Goal: Task Accomplishment & Management: Use online tool/utility

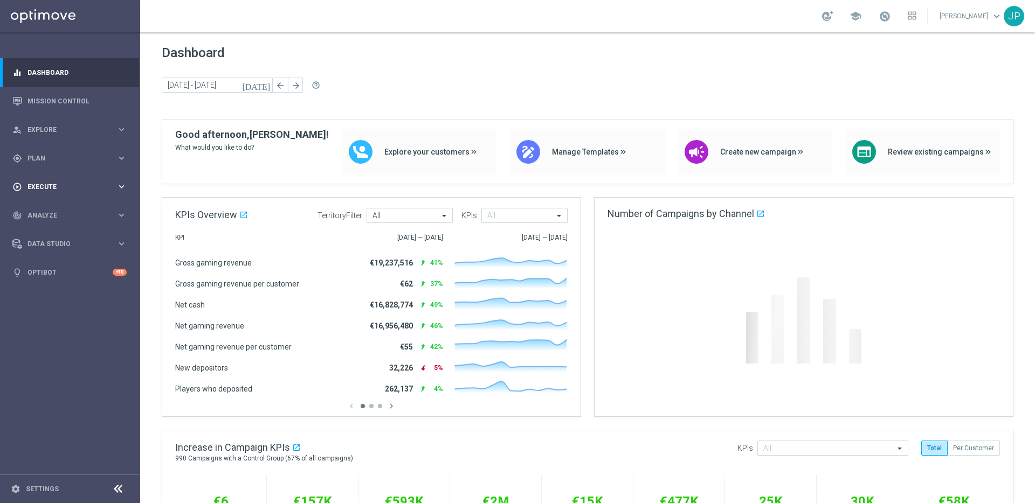
click at [65, 182] on div "play_circle_outline Execute" at bounding box center [64, 187] width 104 height 10
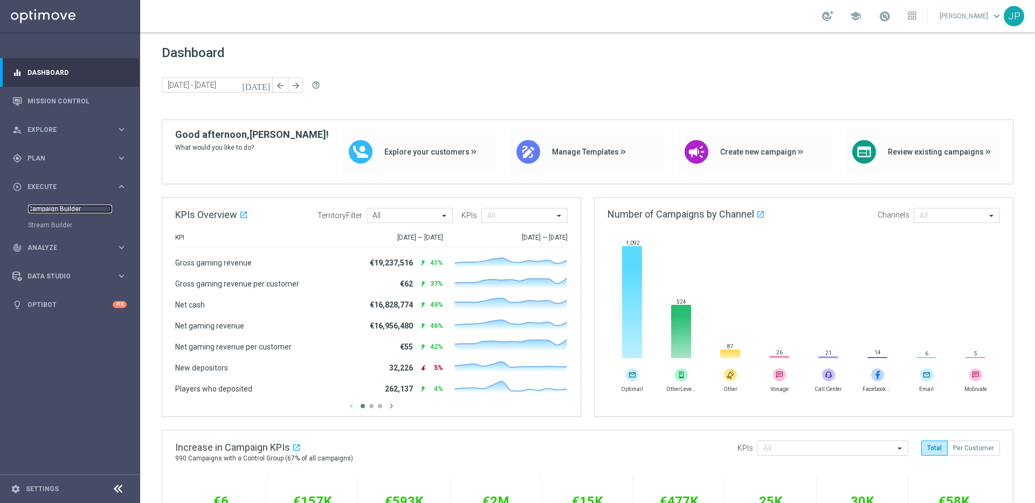
click at [81, 205] on link "Campaign Builder" at bounding box center [70, 209] width 84 height 9
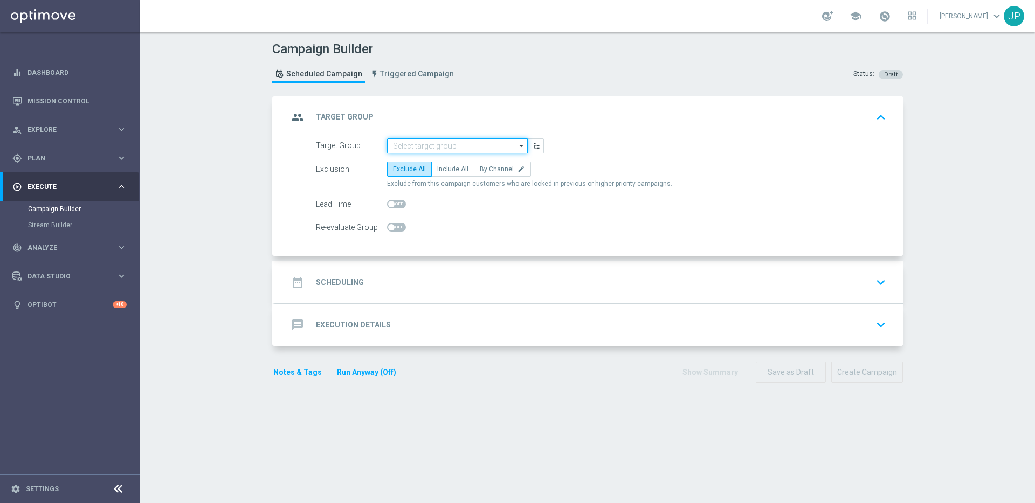
click at [463, 142] on input at bounding box center [457, 145] width 141 height 15
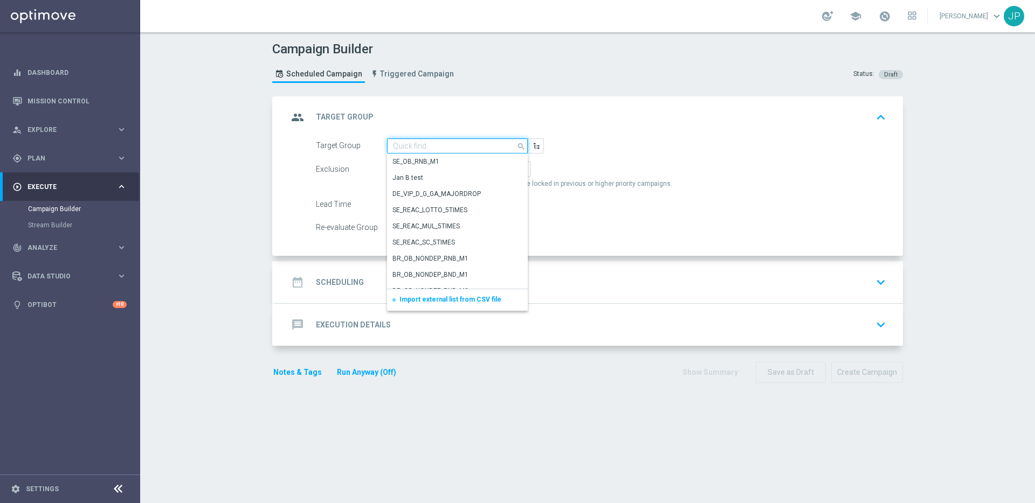
paste input ""UK_CASINO_EMAIL | Games React | 15 Free Spins | Excl. Sports, Live Casino ""
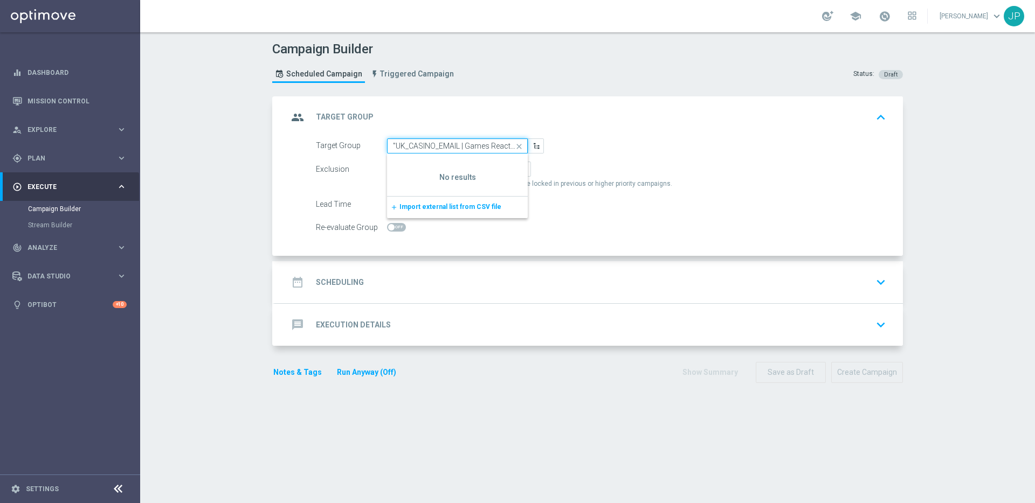
scroll to position [0, 133]
type input ""UK_CASINO_EMAIL | Games React | 15 Free Spins | Excl. Sports, Live Casino ""
click at [519, 145] on icon "close" at bounding box center [519, 146] width 16 height 15
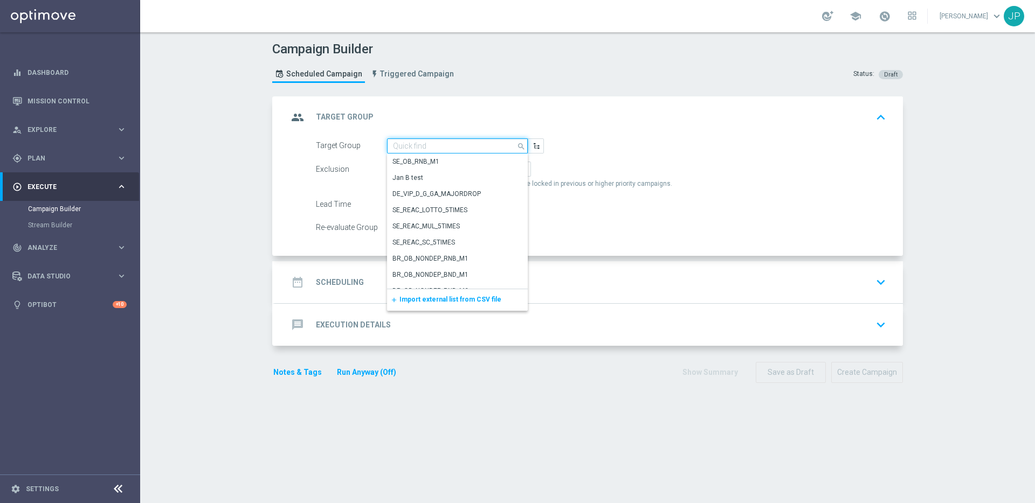
click at [466, 144] on input at bounding box center [457, 145] width 141 height 15
click at [473, 147] on input at bounding box center [457, 145] width 141 height 15
paste input "UK_CASINO_EMAIL | Games React | 15 Free Spins | Excl. Sports, Live Casino"
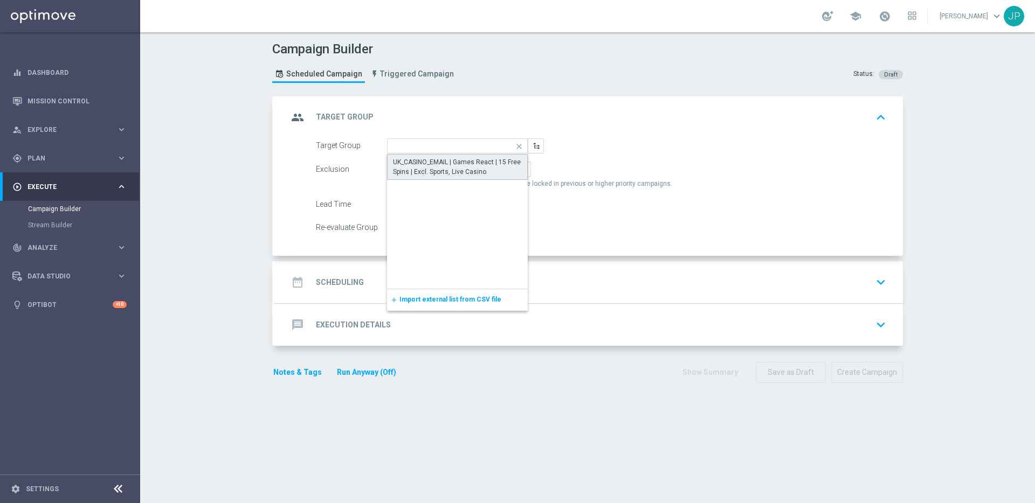
click at [470, 171] on div "UK_CASINO_EMAIL | Games React | 15 Free Spins | Excl. Sports, Live Casino" at bounding box center [457, 166] width 129 height 19
type input "UK_CASINO_EMAIL | Games React | 15 Free Spins | Excl. Sports, Live Casino"
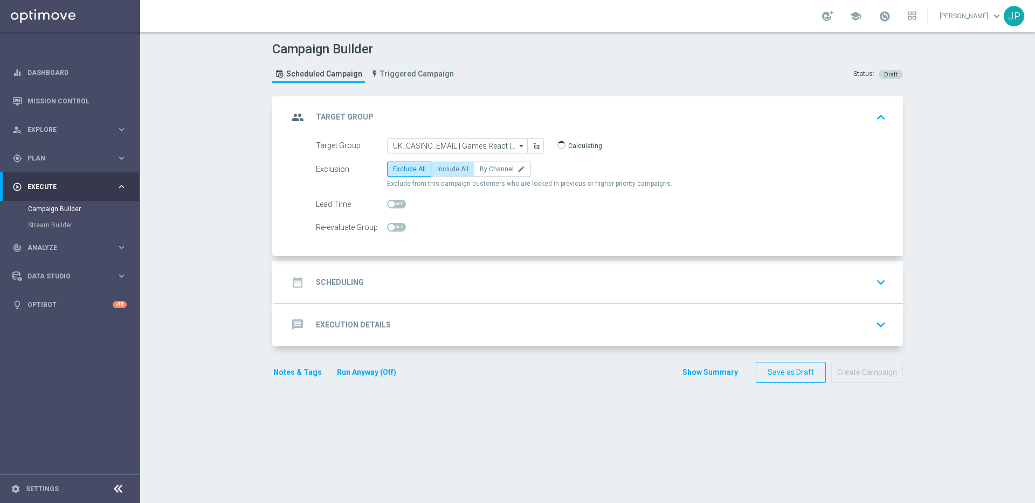
click at [447, 172] on span "Include All" at bounding box center [452, 169] width 31 height 8
click at [444, 172] on input "Include All" at bounding box center [440, 171] width 7 height 7
radio input "true"
click at [508, 273] on div "date_range Scheduling keyboard_arrow_down" at bounding box center [589, 282] width 602 height 20
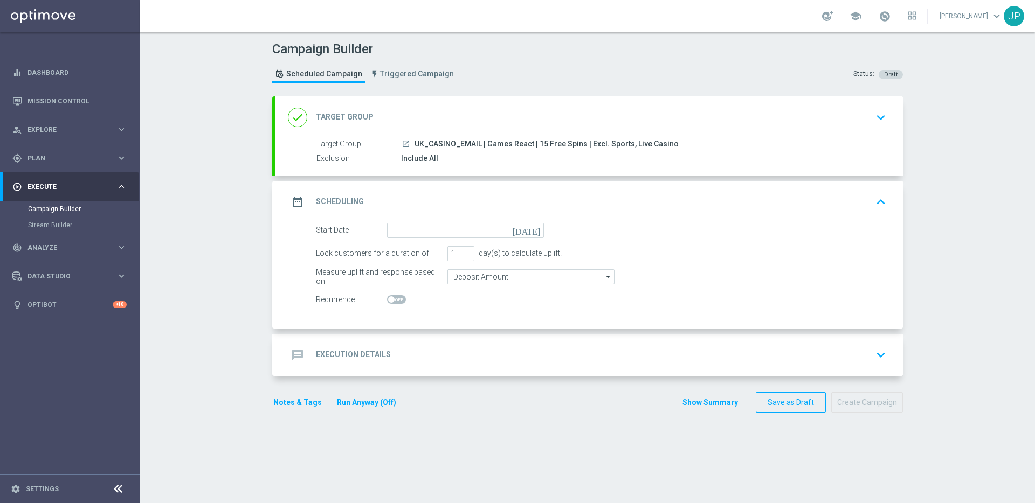
click at [536, 233] on icon "[DATE]" at bounding box center [528, 229] width 32 height 12
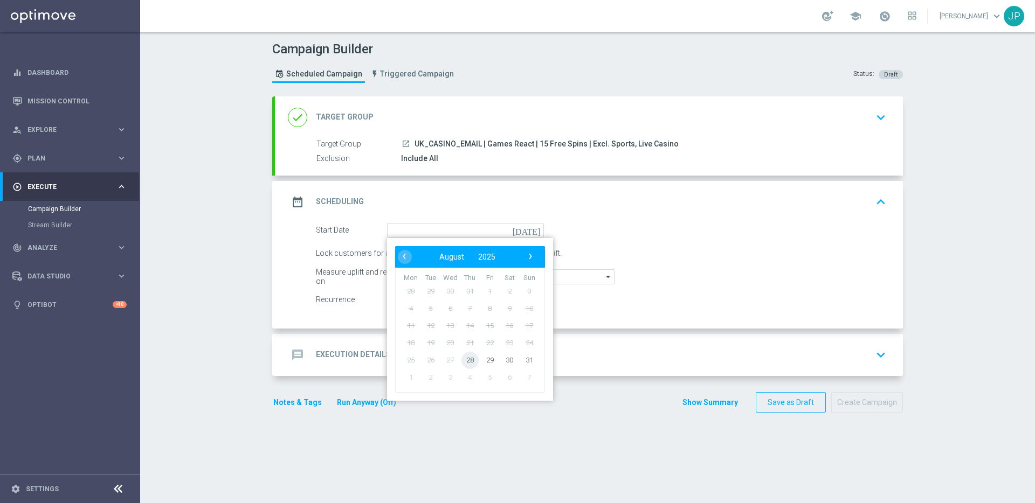
click at [475, 363] on span "28" at bounding box center [469, 359] width 17 height 17
type input "[DATE]"
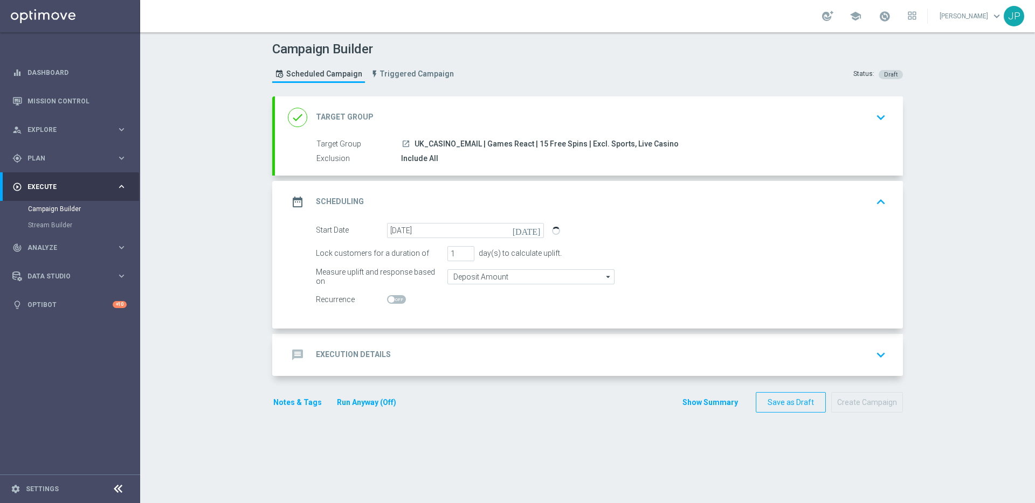
click at [594, 355] on div "message Execution Details keyboard_arrow_down" at bounding box center [589, 355] width 602 height 20
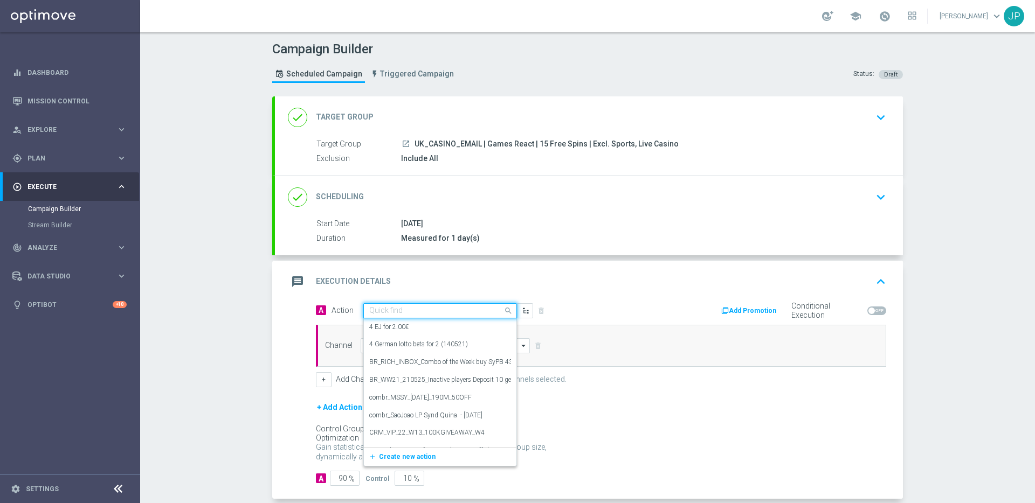
click at [450, 309] on input "text" at bounding box center [429, 311] width 120 height 9
paste input "en_GB_EMT_NVIP_EM_TAC_GM__WK35_2025_GAMESREACT_ROBIN_IN_THE_HOOD"
type input "en_GB_EMT_NVIP_EM_TAC_GM__WK35_2025_GAMESREACT_ROBIN_IN_THE_HOOD"
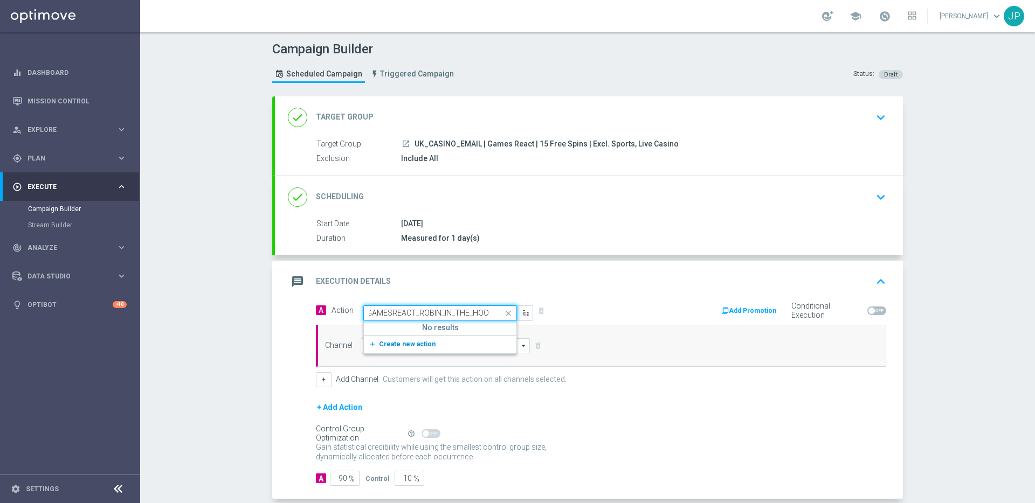
click at [436, 345] on button "add_new Create new action" at bounding box center [438, 344] width 149 height 12
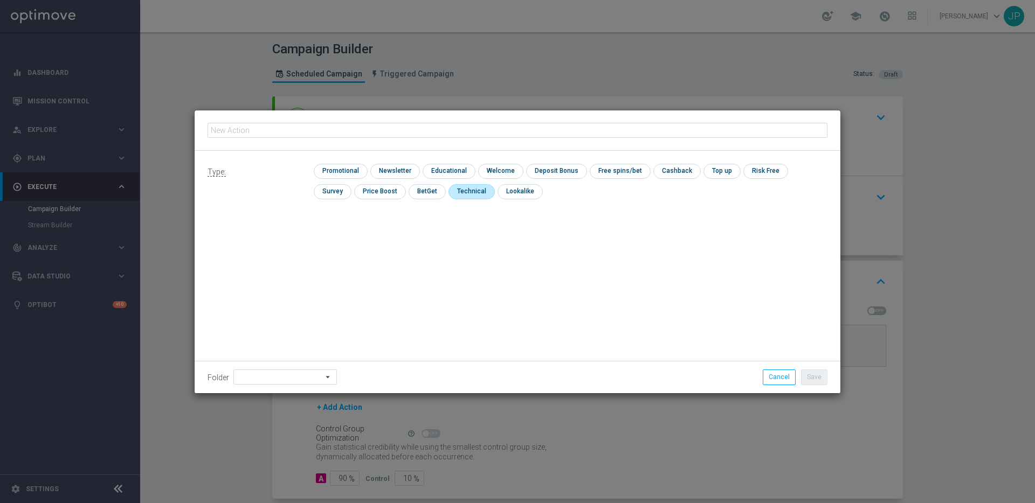
type input "en_GB_EMT_NVIP_EM_TAC_GM__WK35_2025_GAMESREACT_ROBIN_IN_THE_HOOD"
click at [355, 172] on input "checkbox" at bounding box center [339, 171] width 51 height 15
checkbox input "true"
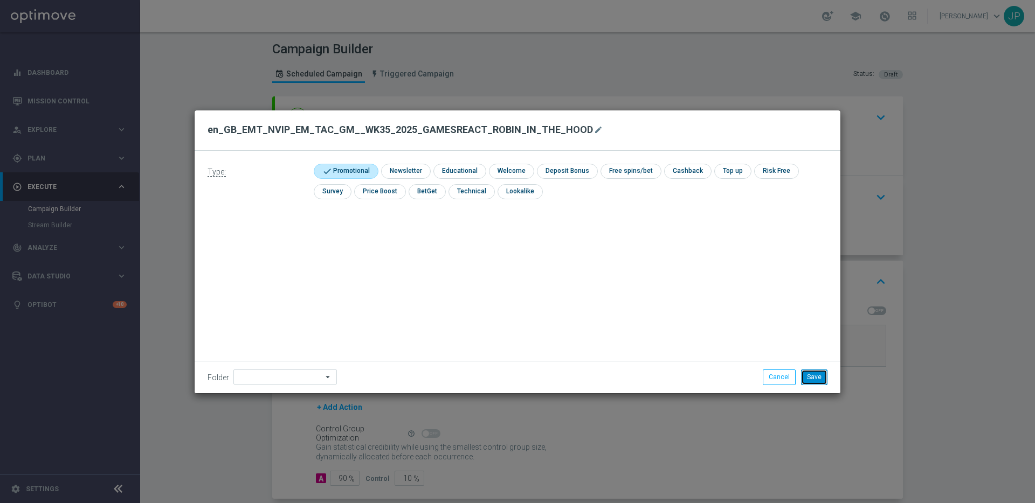
click at [819, 373] on button "Save" at bounding box center [814, 377] width 26 height 15
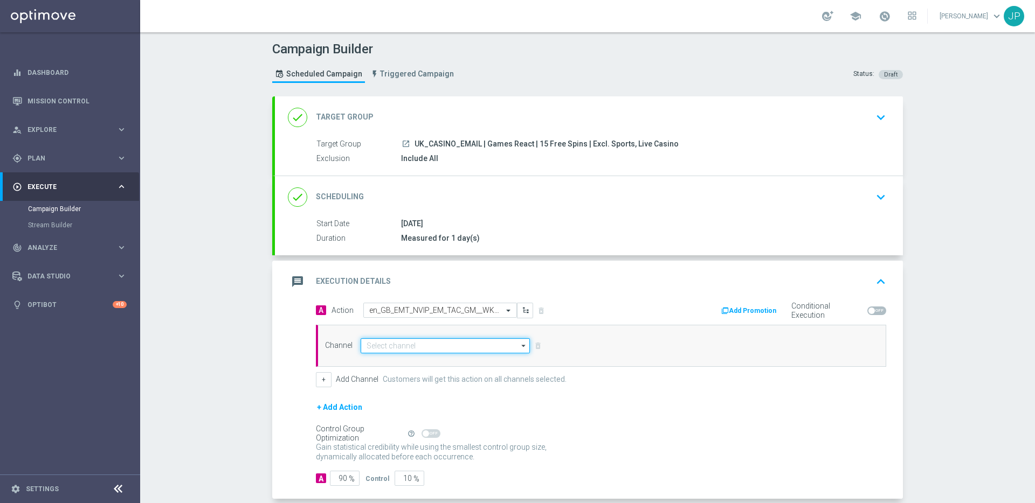
click at [432, 343] on input at bounding box center [444, 345] width 169 height 15
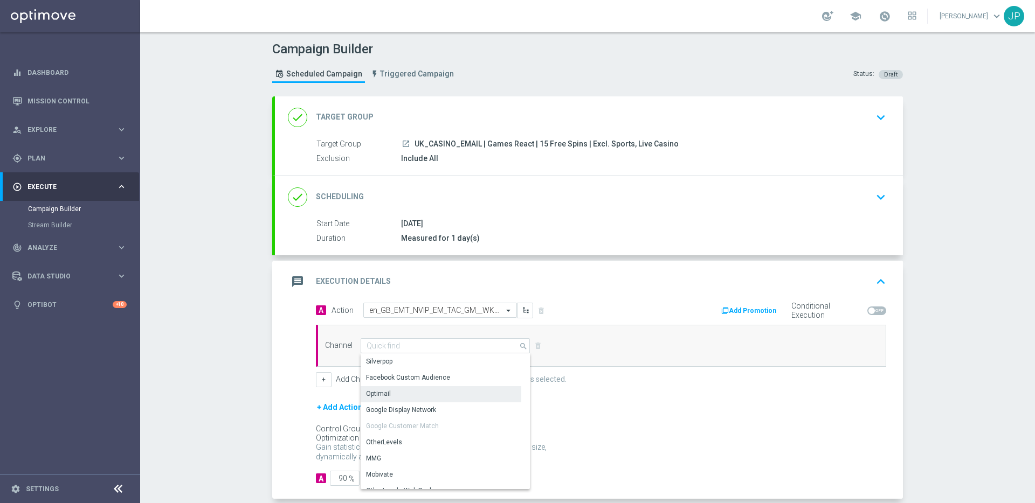
click at [419, 391] on div "Optimail" at bounding box center [440, 393] width 161 height 15
type input "Optimail"
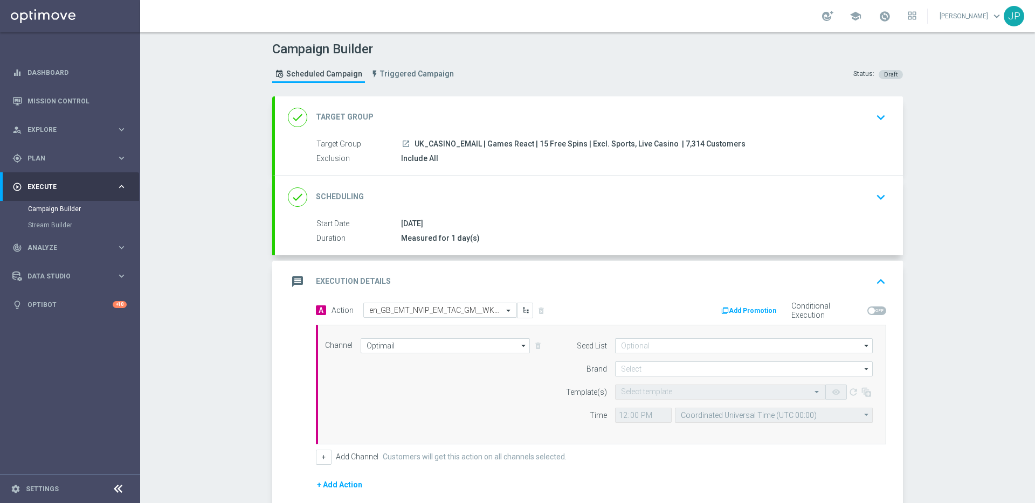
scroll to position [132, 0]
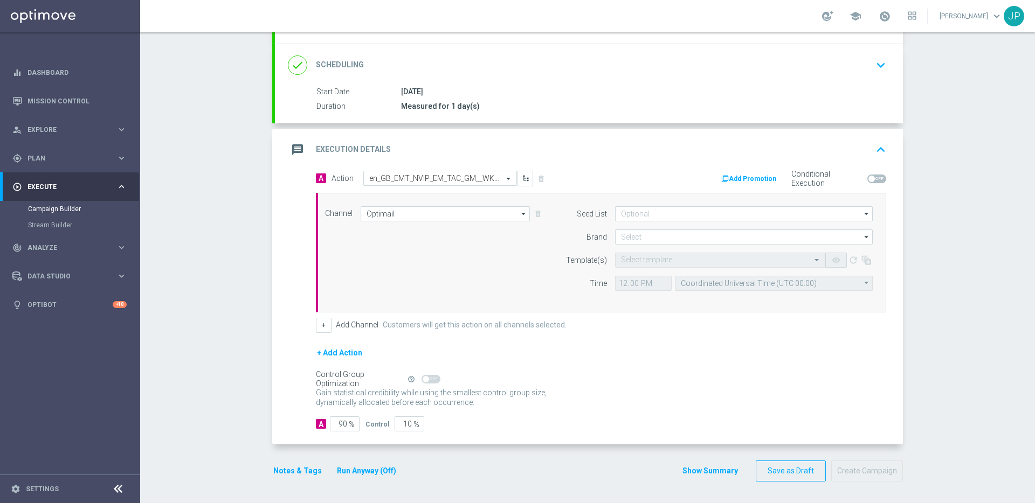
click at [274, 470] on button "Notes & Tags" at bounding box center [297, 470] width 51 height 13
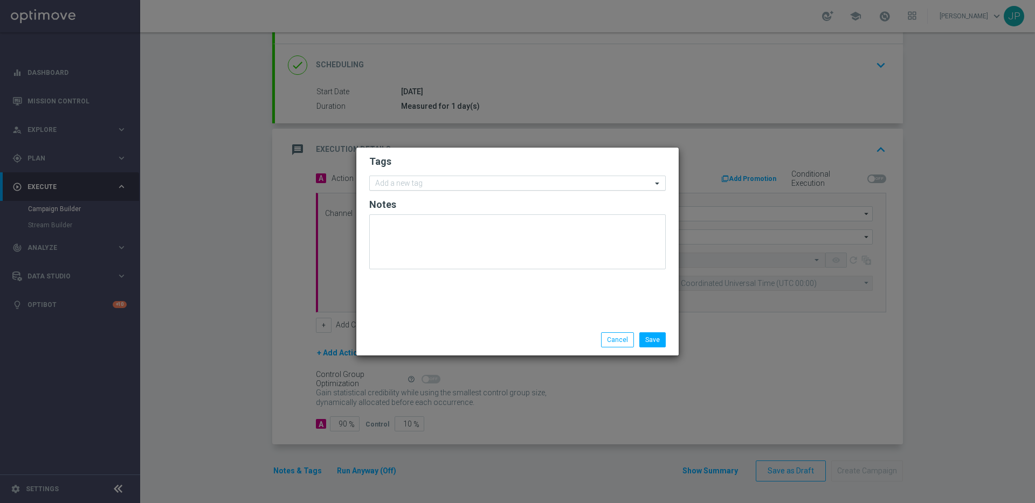
click at [553, 189] on div at bounding box center [512, 184] width 278 height 11
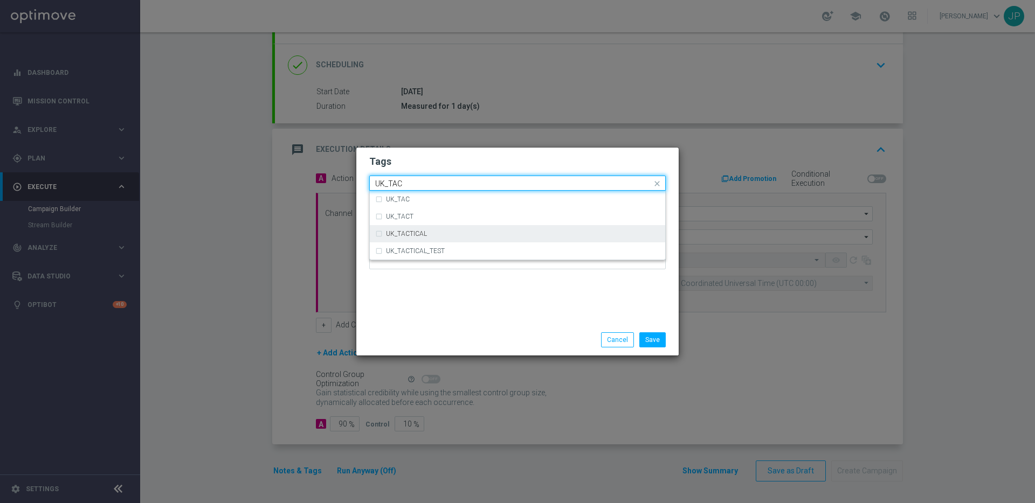
click at [434, 231] on div "UK_TACTICAL" at bounding box center [523, 234] width 274 height 6
type input "UK_TAC"
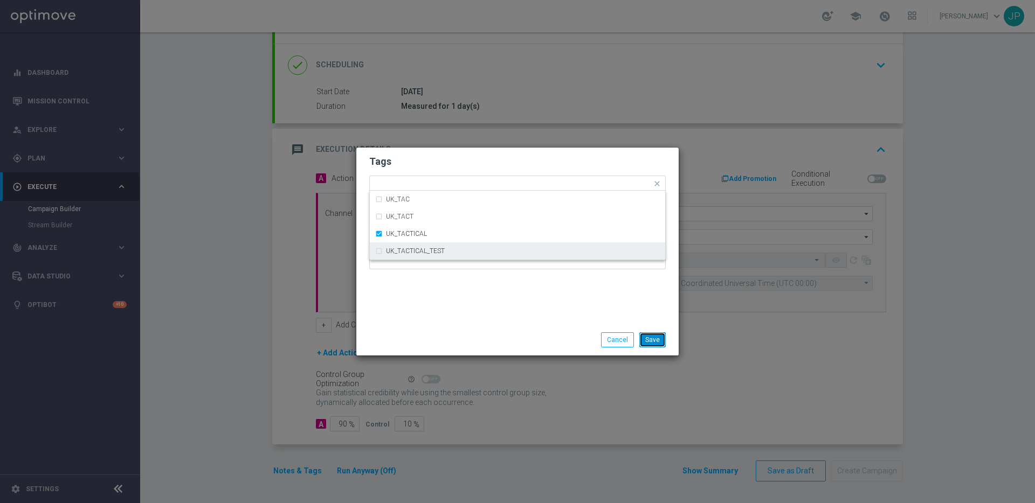
click at [648, 341] on button "Save" at bounding box center [652, 339] width 26 height 15
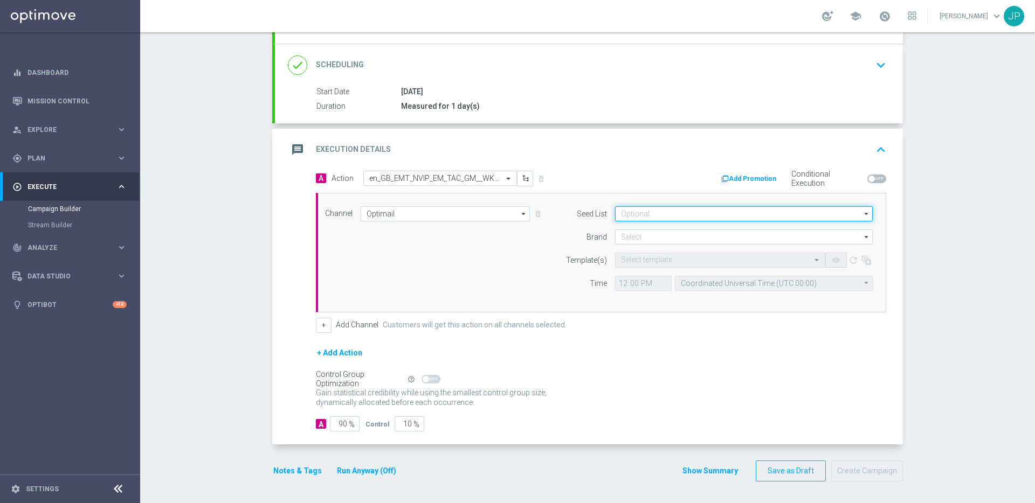
click at [731, 216] on input at bounding box center [744, 213] width 258 height 15
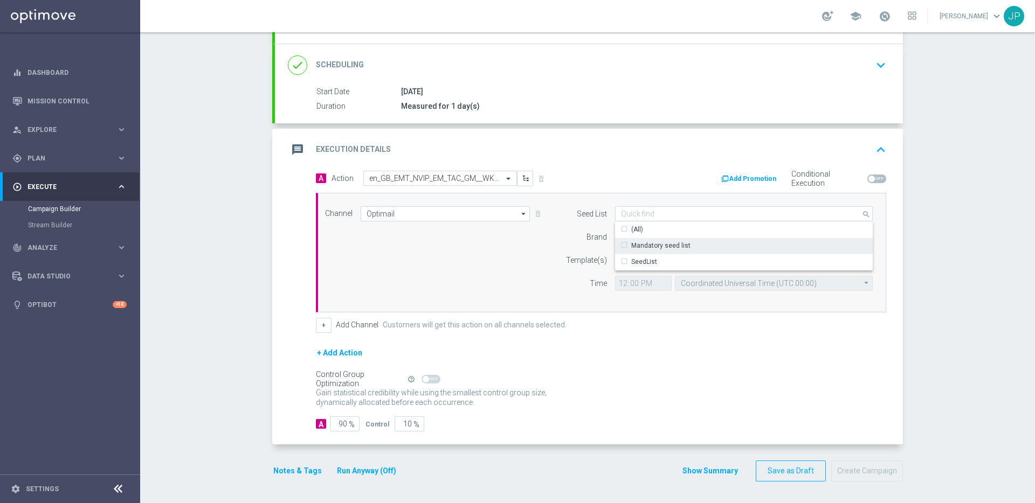
click at [718, 245] on div "Mandatory seed list" at bounding box center [744, 245] width 258 height 15
click at [581, 249] on form "Seed List Mandatory seed list search Show Selected 0 of 2 (All)" at bounding box center [716, 248] width 313 height 85
type input "Mandatory seed list"
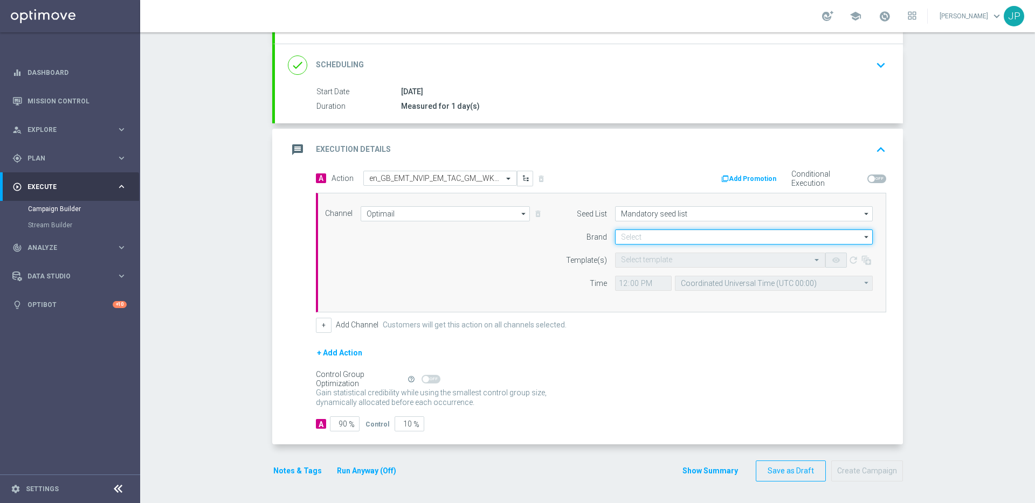
click at [635, 233] on input at bounding box center [744, 237] width 258 height 15
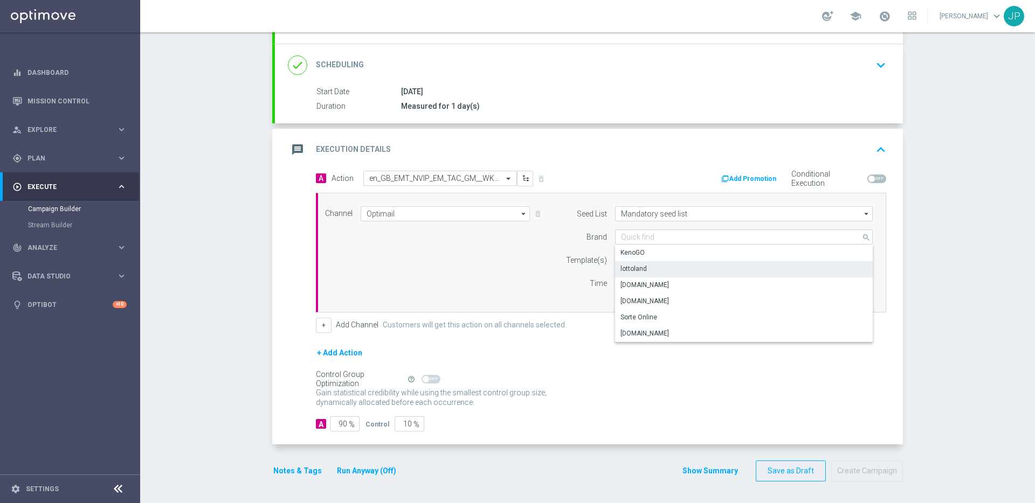
click at [654, 267] on div "lottoland" at bounding box center [744, 268] width 258 height 15
type input "lottoland"
click at [632, 259] on input "text" at bounding box center [709, 260] width 177 height 9
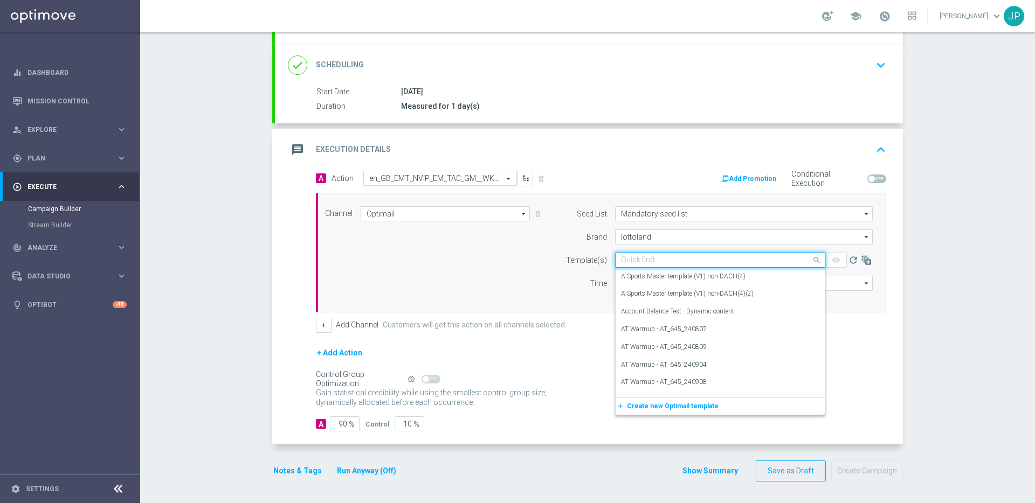
paste input "en_GB_EMT_NVIP_EM_TAC_GM__WK35_2025_GAMESREACT_ROBIN_IN_THE_HOOD"
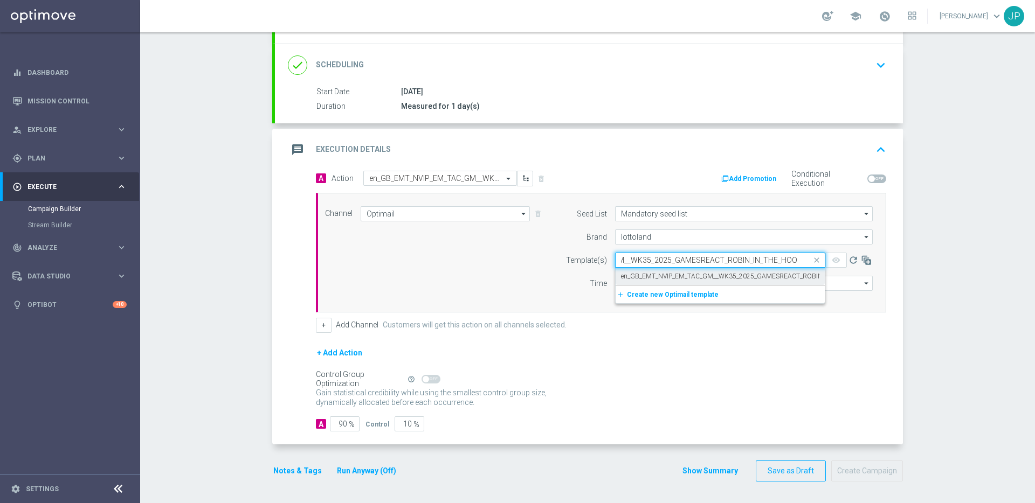
click at [654, 278] on label "en_GB_EMT_NVIP_EM_TAC_GM__WK35_2025_GAMESREACT_ROBIN_IN_THE_HOOD" at bounding box center [744, 276] width 247 height 9
type input "en_GB_EMT_NVIP_EM_TAC_GM__WK35_2025_GAMESREACT_ROBIN_IN_THE_HOOD"
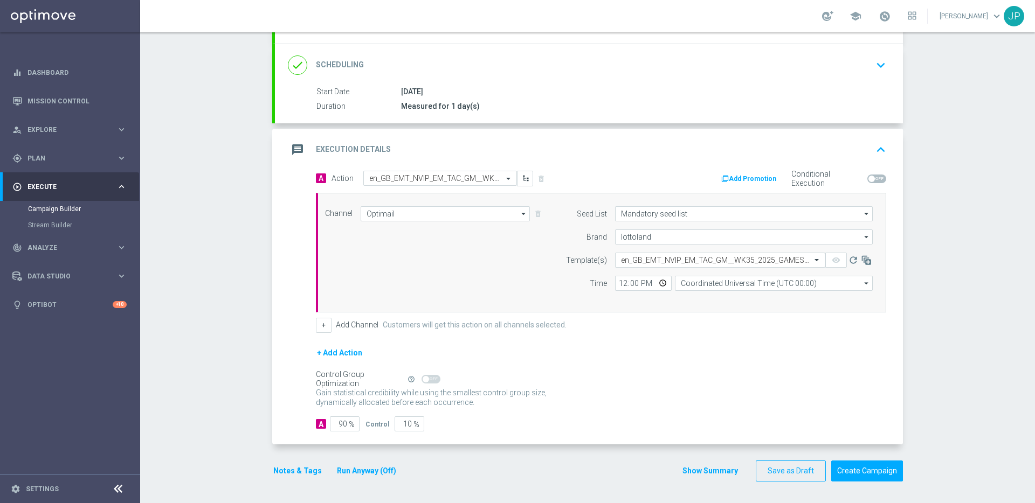
scroll to position [0, 0]
click at [621, 286] on input "12:00" at bounding box center [643, 283] width 57 height 15
type input "10:30"
click at [696, 284] on input "Coordinated Universal Time (UTC 00:00)" at bounding box center [774, 283] width 198 height 15
click at [753, 301] on div "United Kingdom Time (UTC +01:00)" at bounding box center [733, 300] width 105 height 10
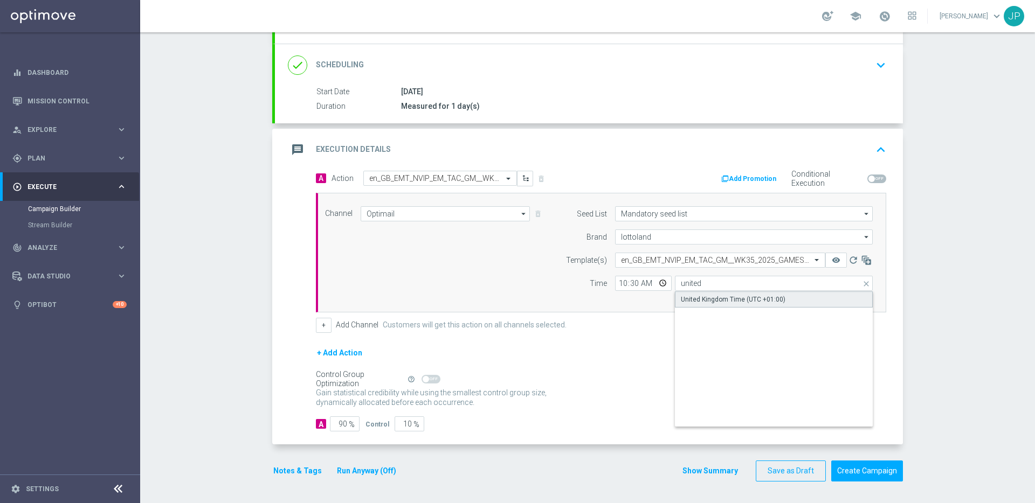
type input "United Kingdom Time (UTC +01:00)"
click at [751, 354] on div "+ Add Action" at bounding box center [601, 359] width 570 height 27
click at [870, 182] on span at bounding box center [876, 179] width 19 height 9
click at [870, 182] on input "checkbox" at bounding box center [876, 179] width 19 height 9
checkbox input "true"
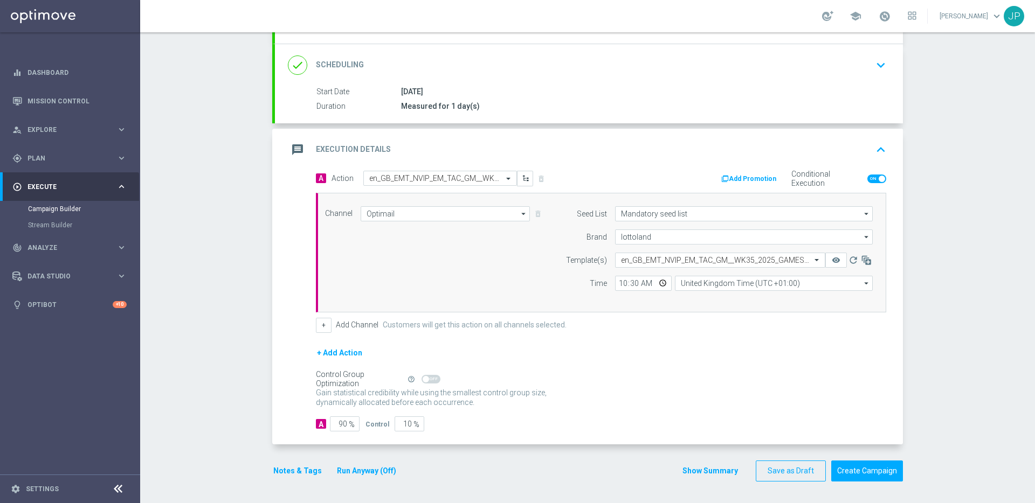
click at [774, 181] on button "Add Promotion" at bounding box center [750, 179] width 60 height 12
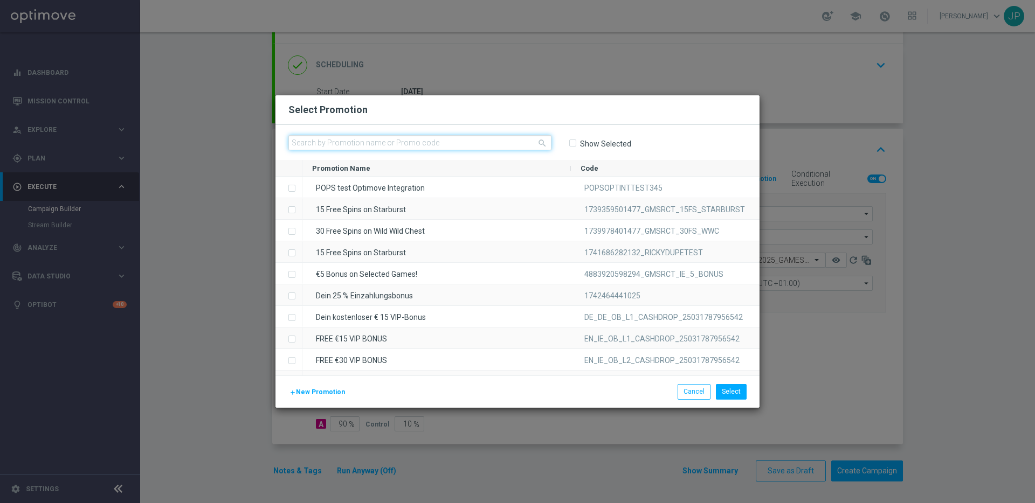
click at [456, 140] on input "text" at bounding box center [419, 142] width 263 height 15
paste input "W35_25_UK_GAMESREACT_15FS_1756202510620"
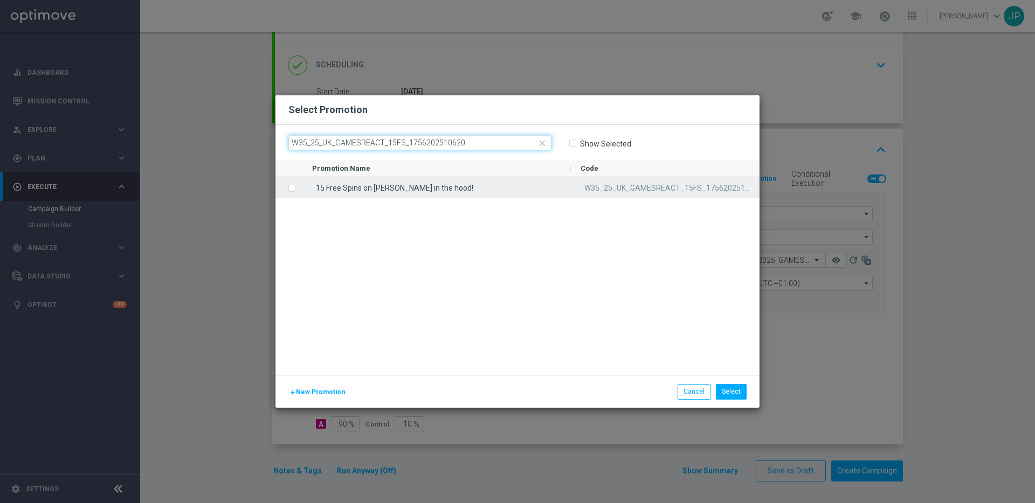
type input "W35_25_UK_GAMESREACT_15FS_1756202510620"
click at [345, 184] on div "15 Free Spins on [PERSON_NAME] in the hood!" at bounding box center [436, 187] width 268 height 21
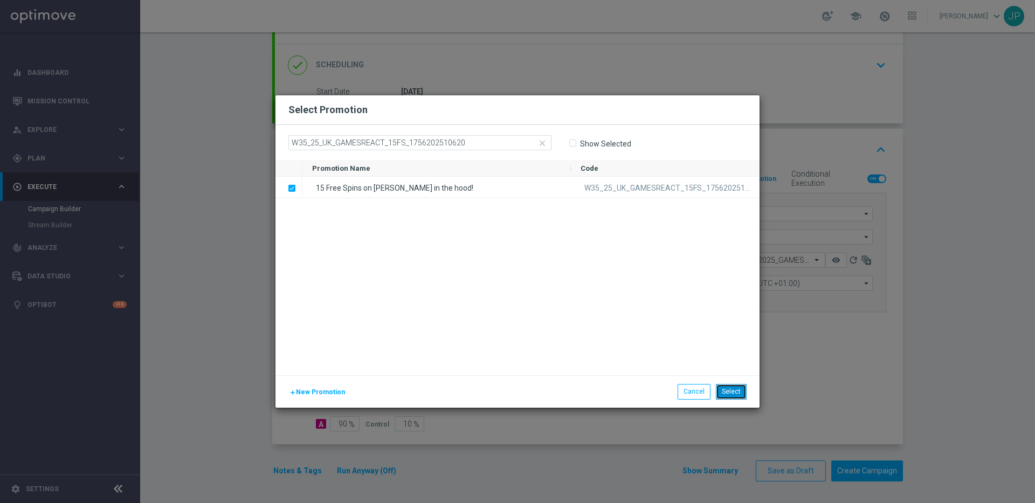
click at [734, 387] on button "Select" at bounding box center [731, 391] width 31 height 15
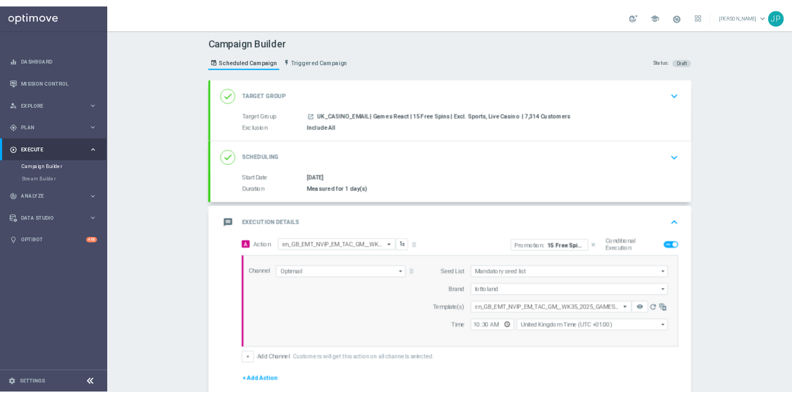
scroll to position [132, 0]
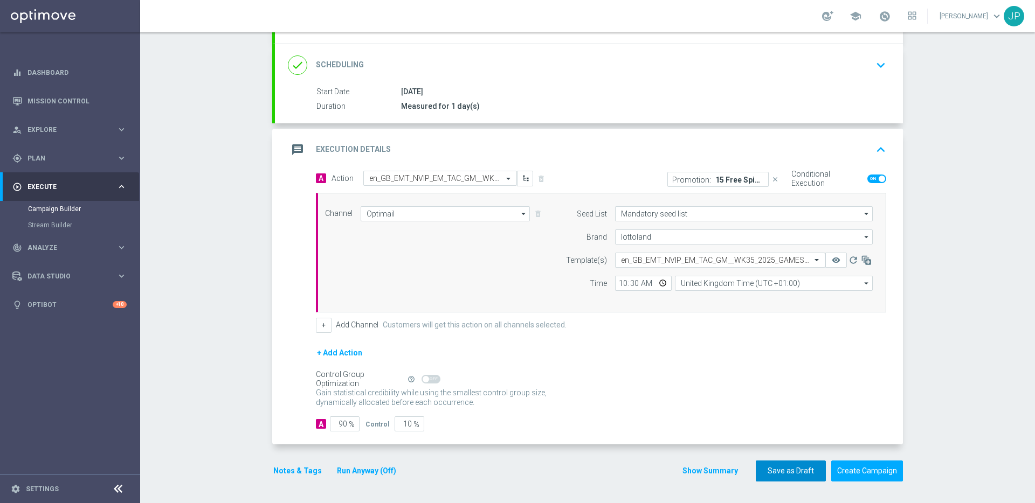
click at [809, 475] on button "Save as Draft" at bounding box center [790, 471] width 70 height 21
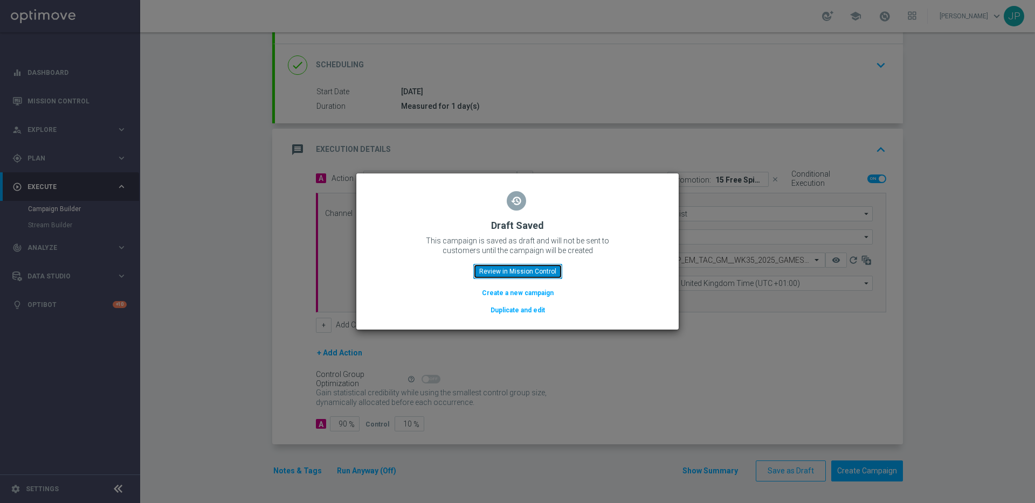
click at [542, 271] on button "Review in Mission Control" at bounding box center [517, 271] width 89 height 15
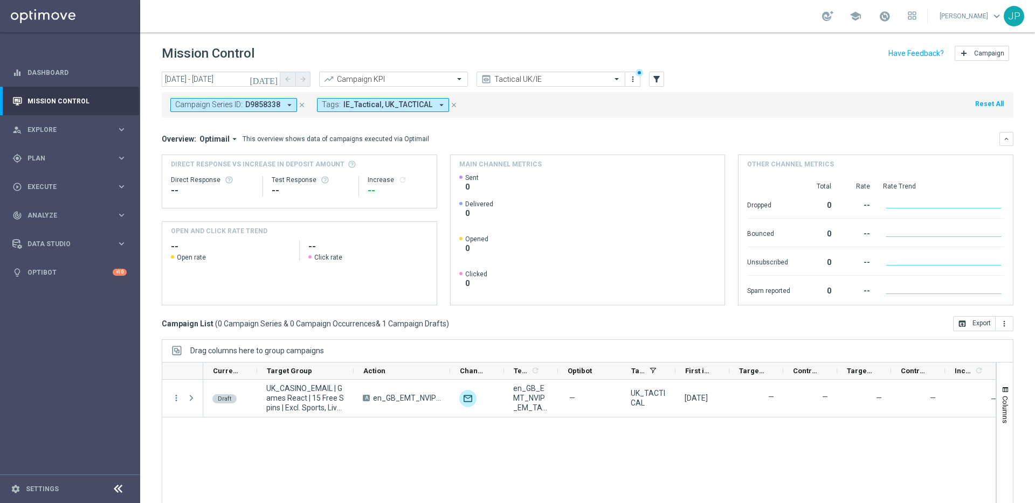
click at [450, 106] on icon "close" at bounding box center [454, 105] width 8 height 8
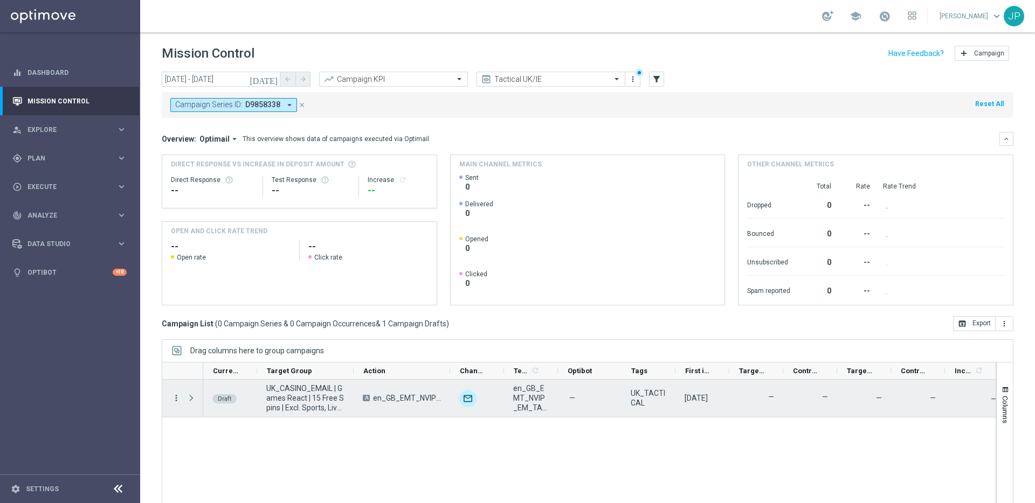
click at [179, 398] on icon "more_vert" at bounding box center [176, 398] width 10 height 10
click at [206, 442] on span "Edit" at bounding box center [203, 440] width 12 height 8
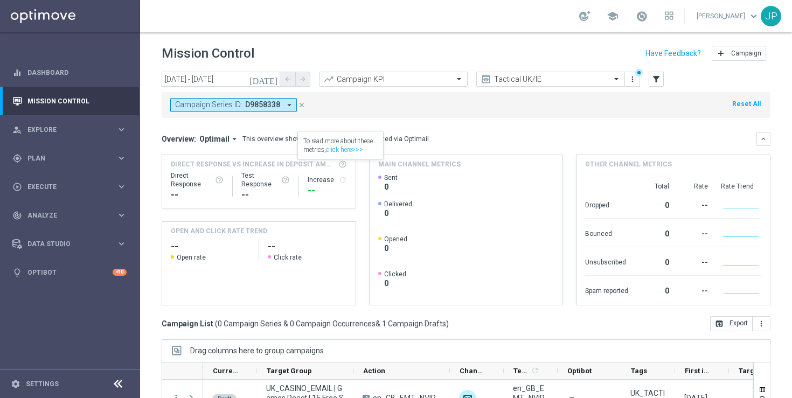
click at [304, 105] on icon "close" at bounding box center [302, 105] width 8 height 8
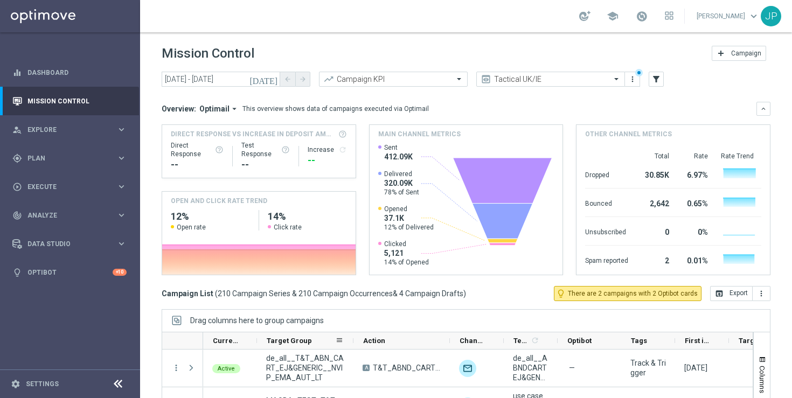
scroll to position [110, 0]
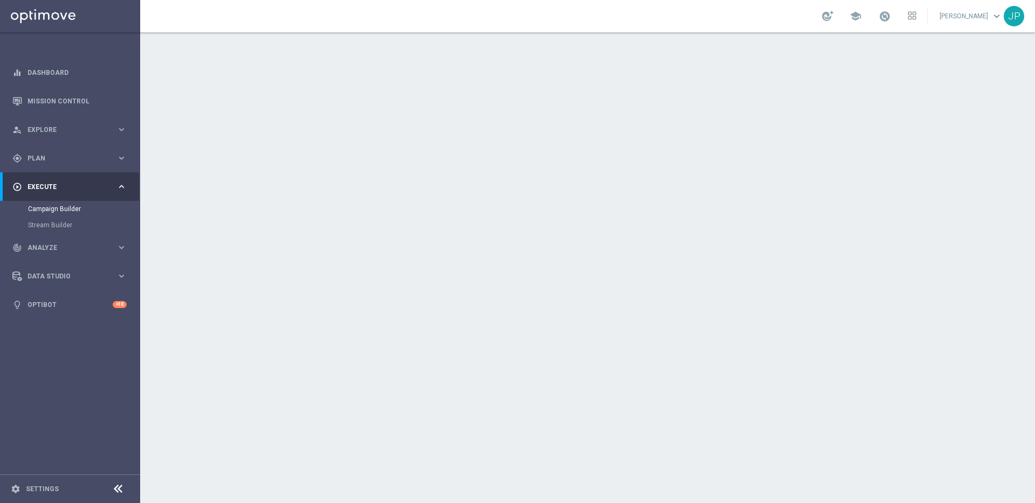
click at [844, 202] on div "done Scheduling keyboard_arrow_down" at bounding box center [589, 197] width 602 height 20
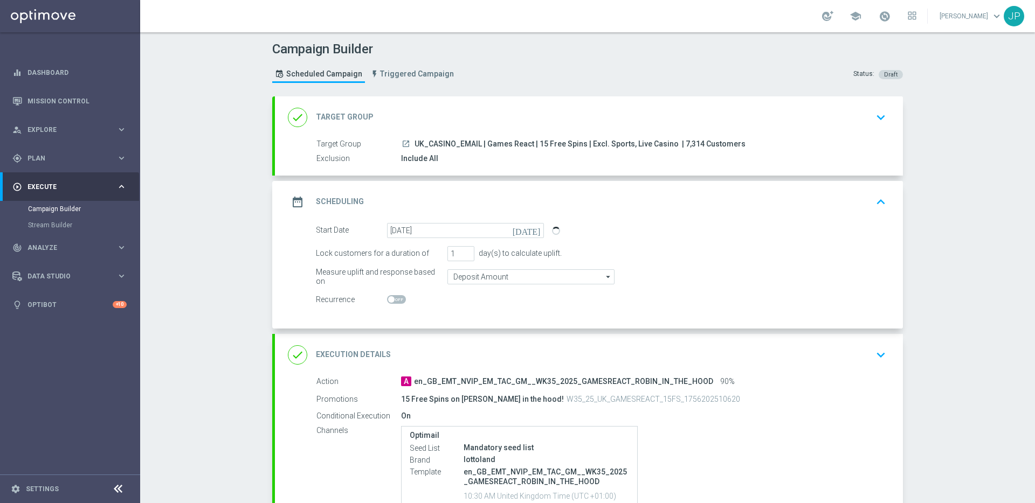
click at [533, 228] on icon "[DATE]" at bounding box center [528, 229] width 32 height 12
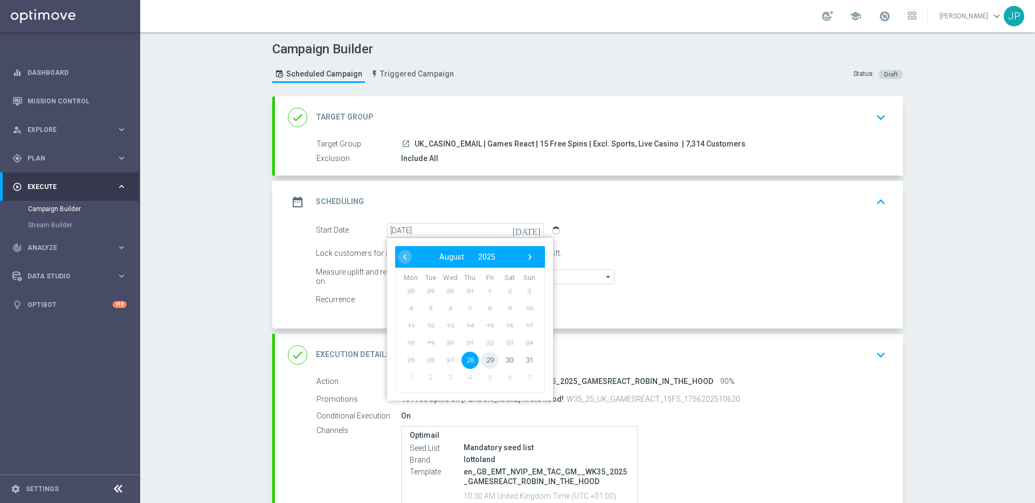
click at [488, 359] on span "29" at bounding box center [489, 359] width 17 height 17
type input "29 Aug 2025"
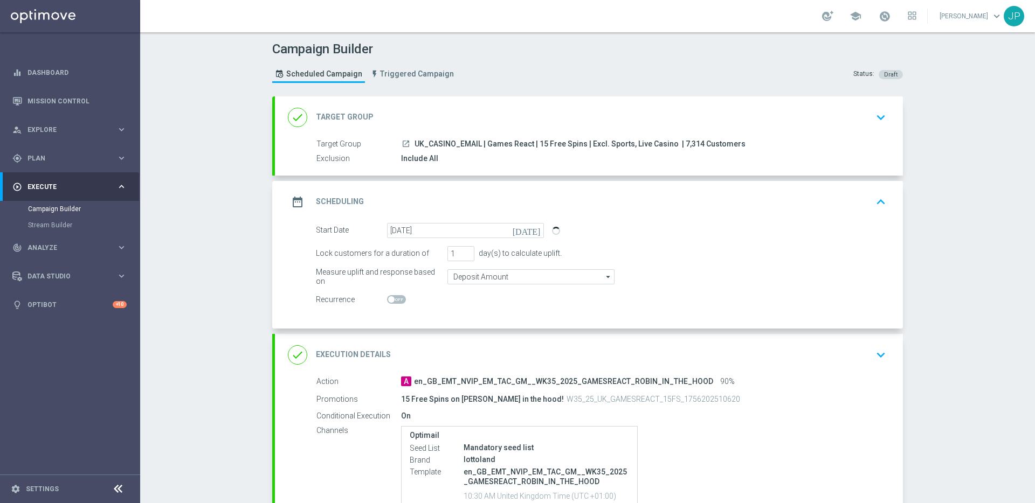
click at [951, 238] on div "Campaign Builder Scheduled Campaign Triggered Campaign Status: Draft done Targe…" at bounding box center [587, 267] width 894 height 471
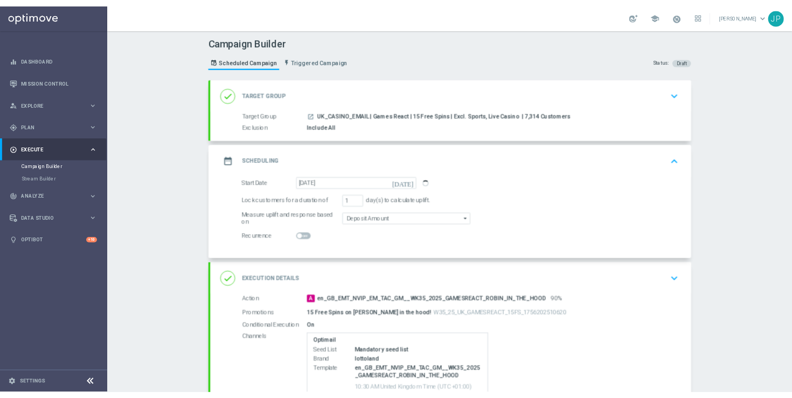
scroll to position [169, 0]
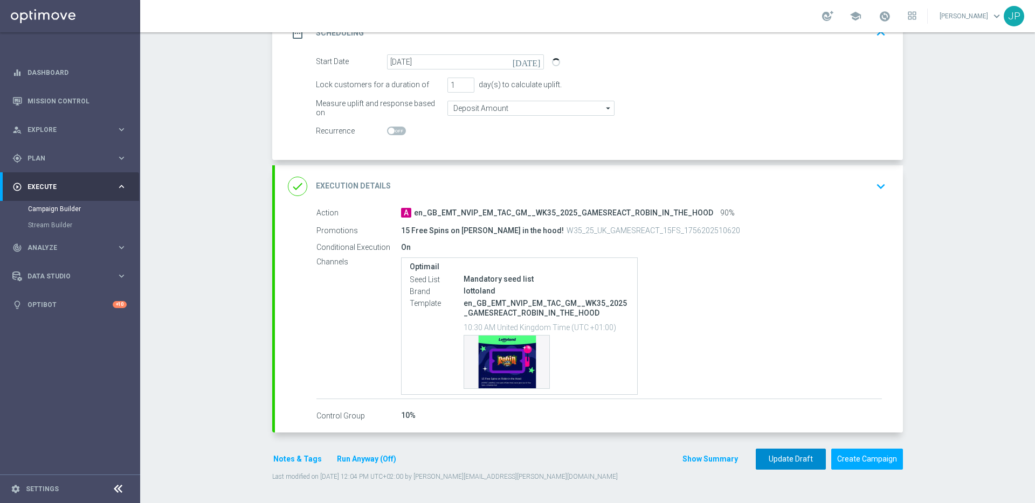
click at [804, 466] on button "Update Draft" at bounding box center [790, 459] width 70 height 21
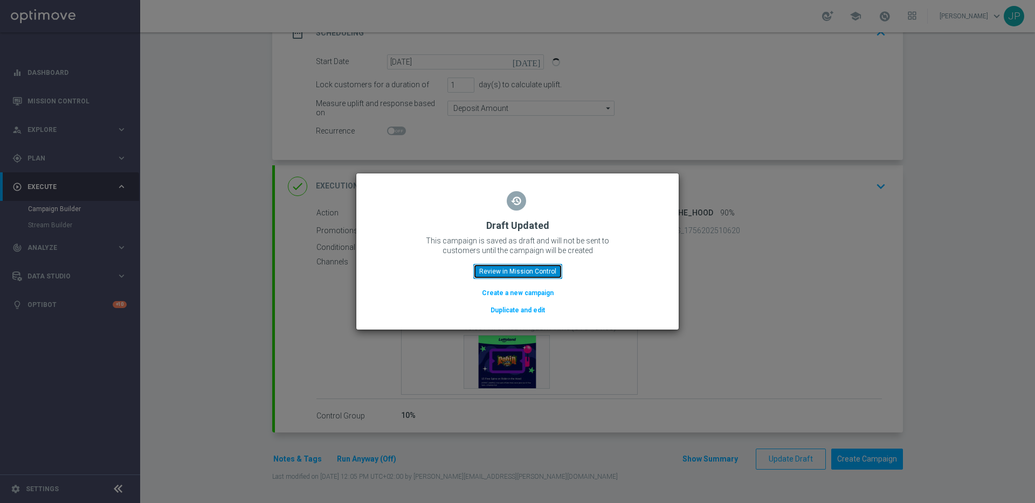
click at [544, 270] on button "Review in Mission Control" at bounding box center [517, 271] width 89 height 15
